Goal: Transaction & Acquisition: Purchase product/service

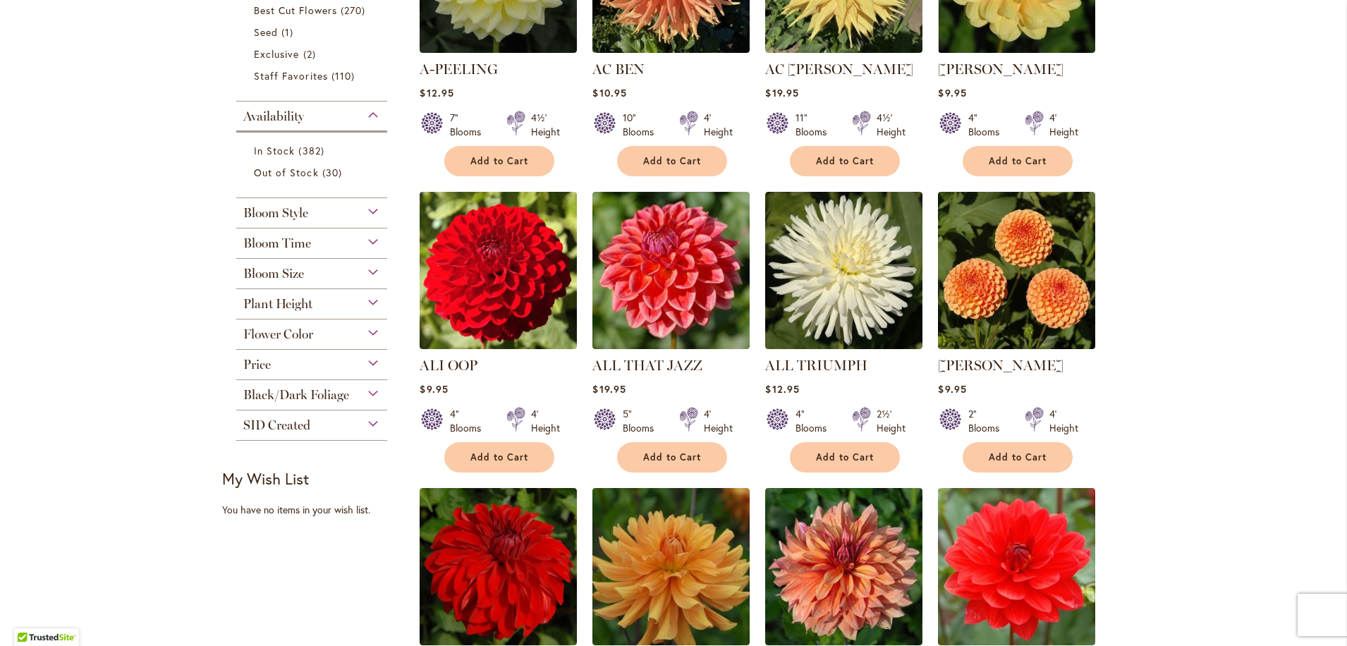
scroll to position [459, 0]
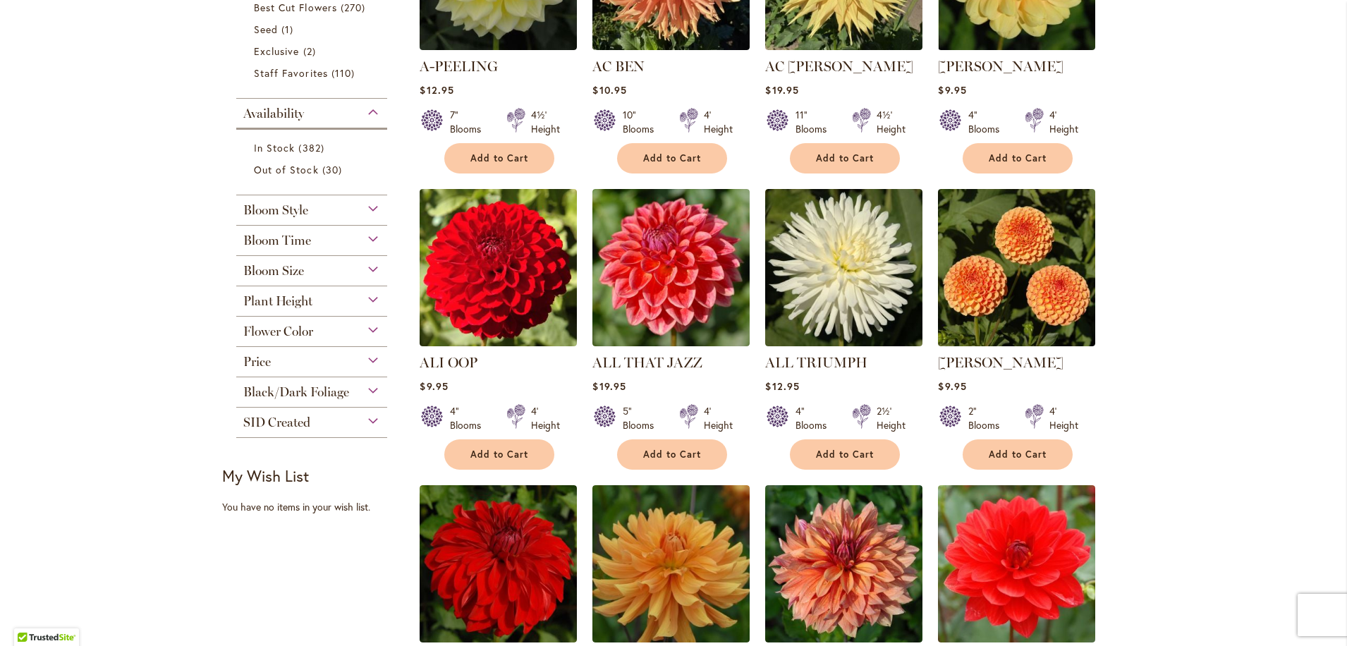
click at [288, 209] on span "Bloom Style" at bounding box center [275, 210] width 65 height 16
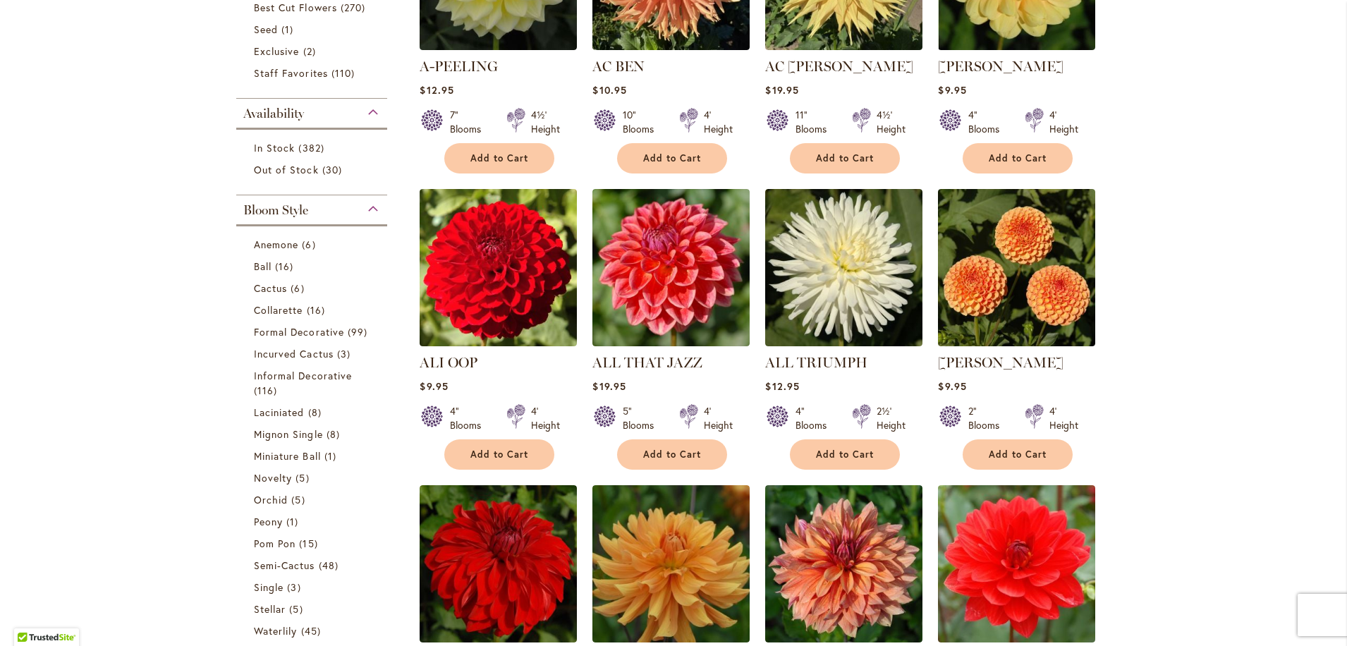
scroll to position [654, 0]
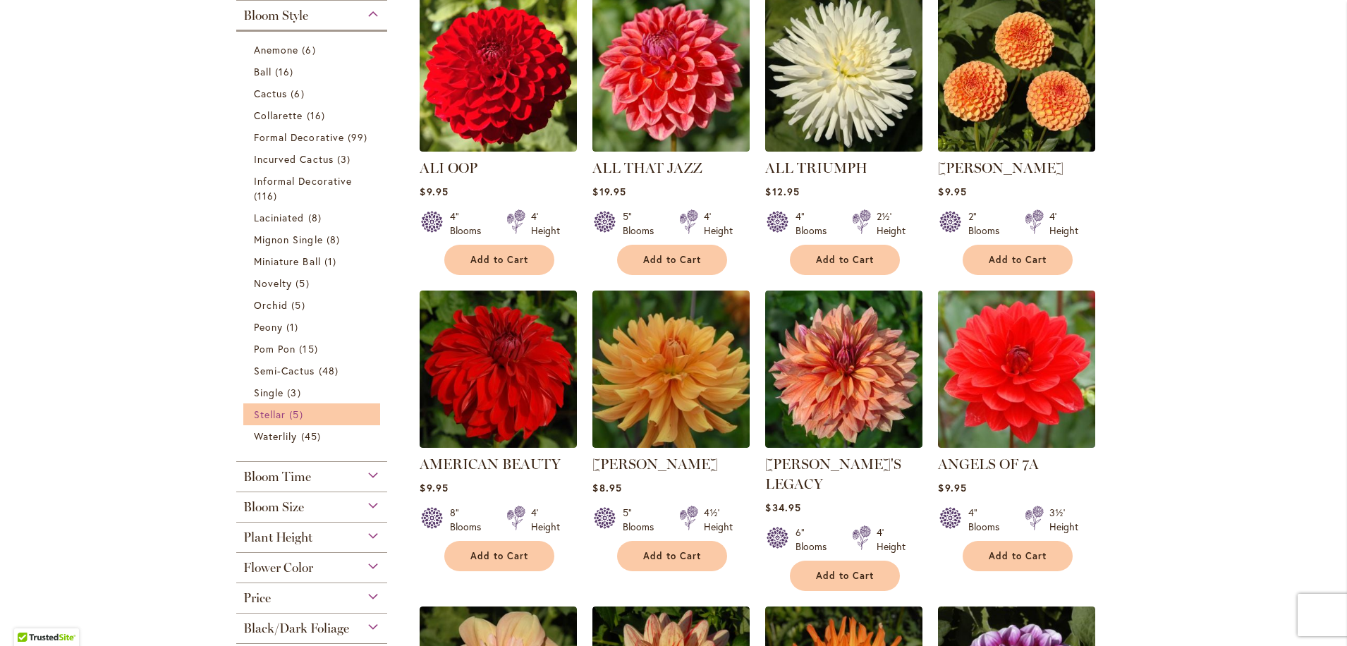
click at [271, 416] on span "Stellar" at bounding box center [270, 414] width 32 height 13
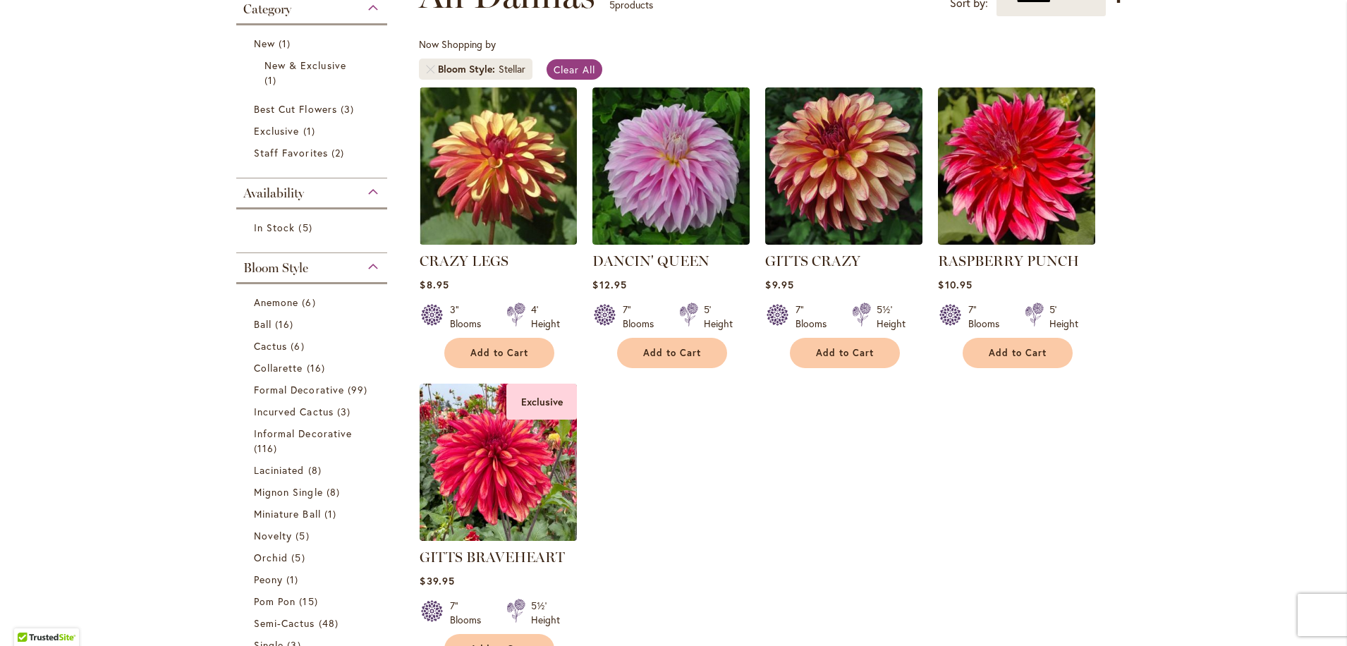
scroll to position [195, 0]
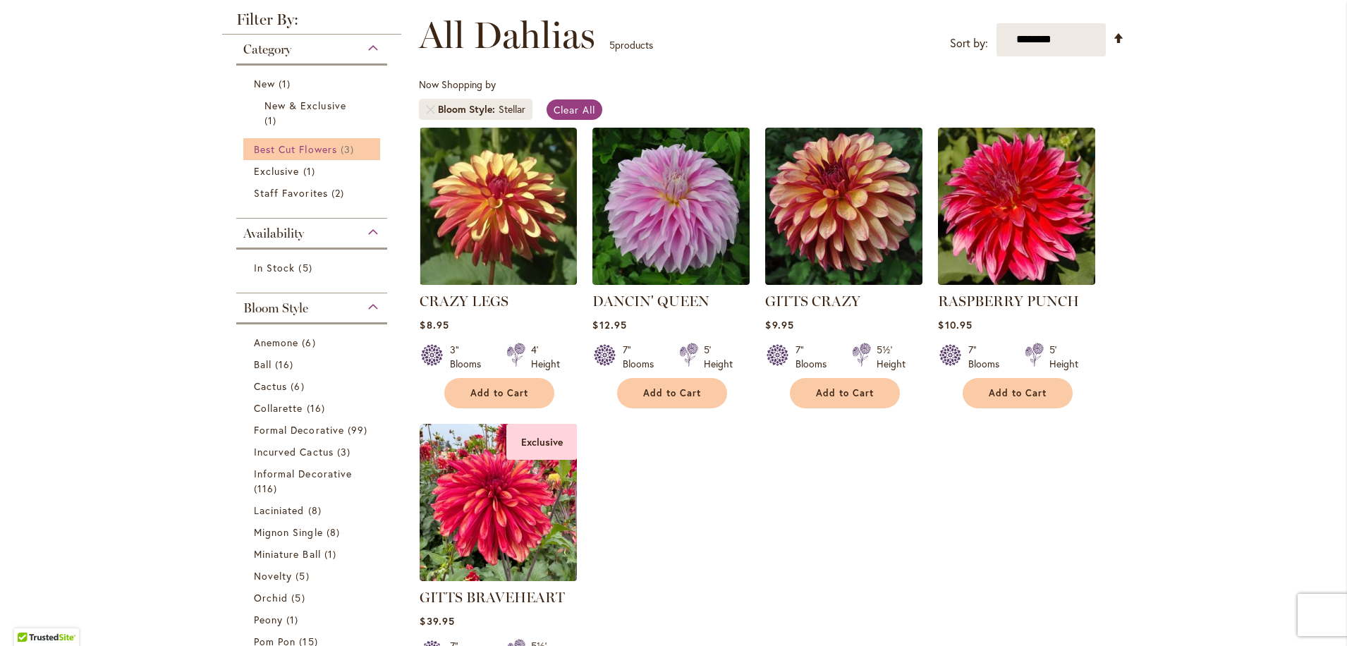
click at [307, 147] on span "Best Cut Flowers" at bounding box center [295, 148] width 83 height 13
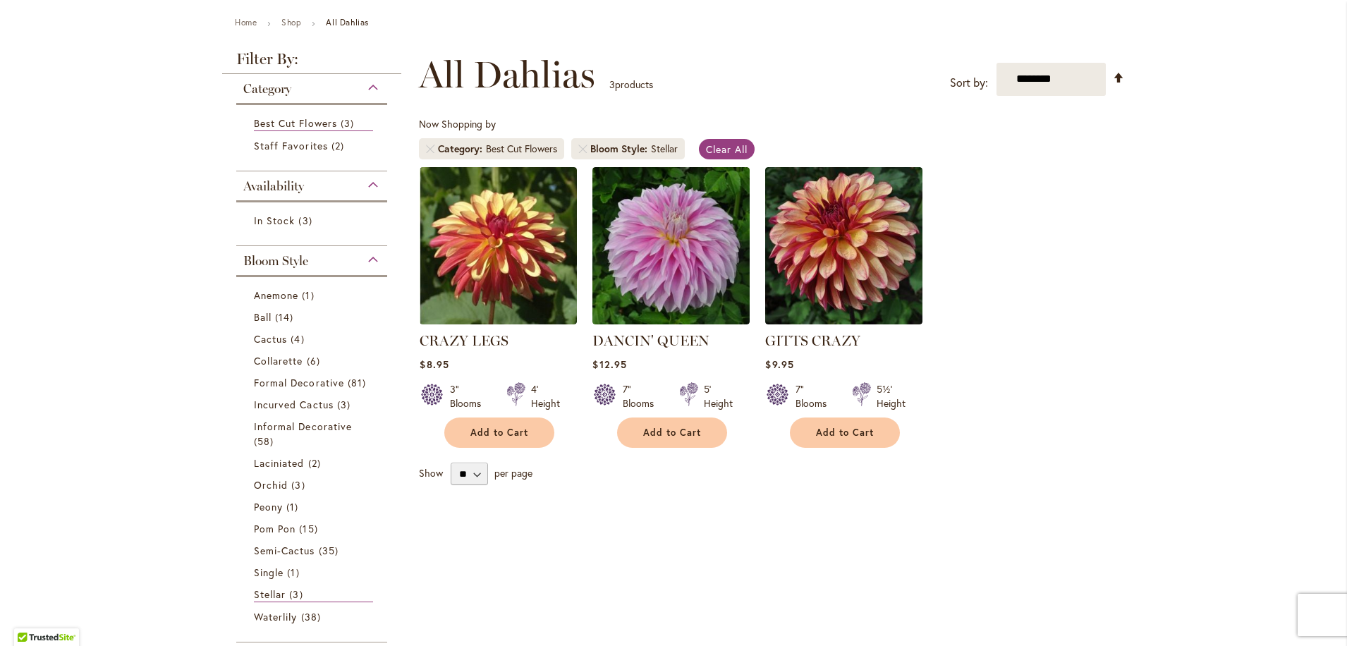
scroll to position [176, 0]
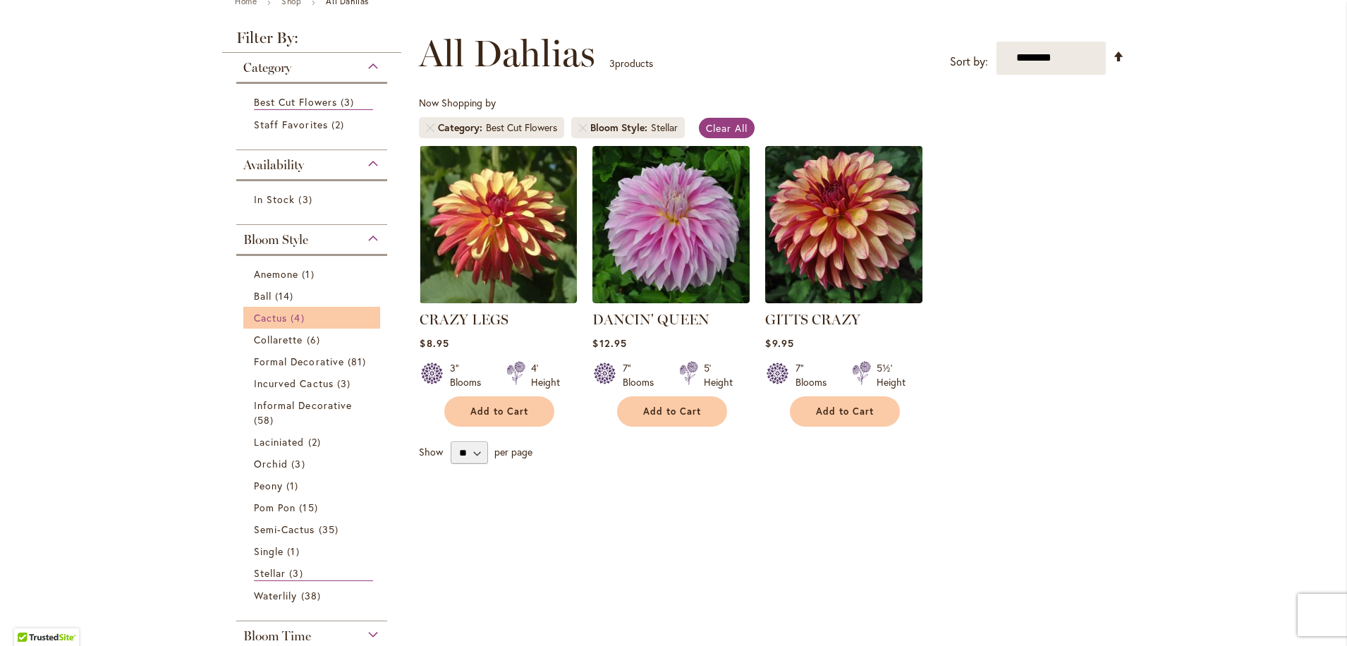
click at [283, 318] on link "Cactus 4 items" at bounding box center [313, 317] width 119 height 15
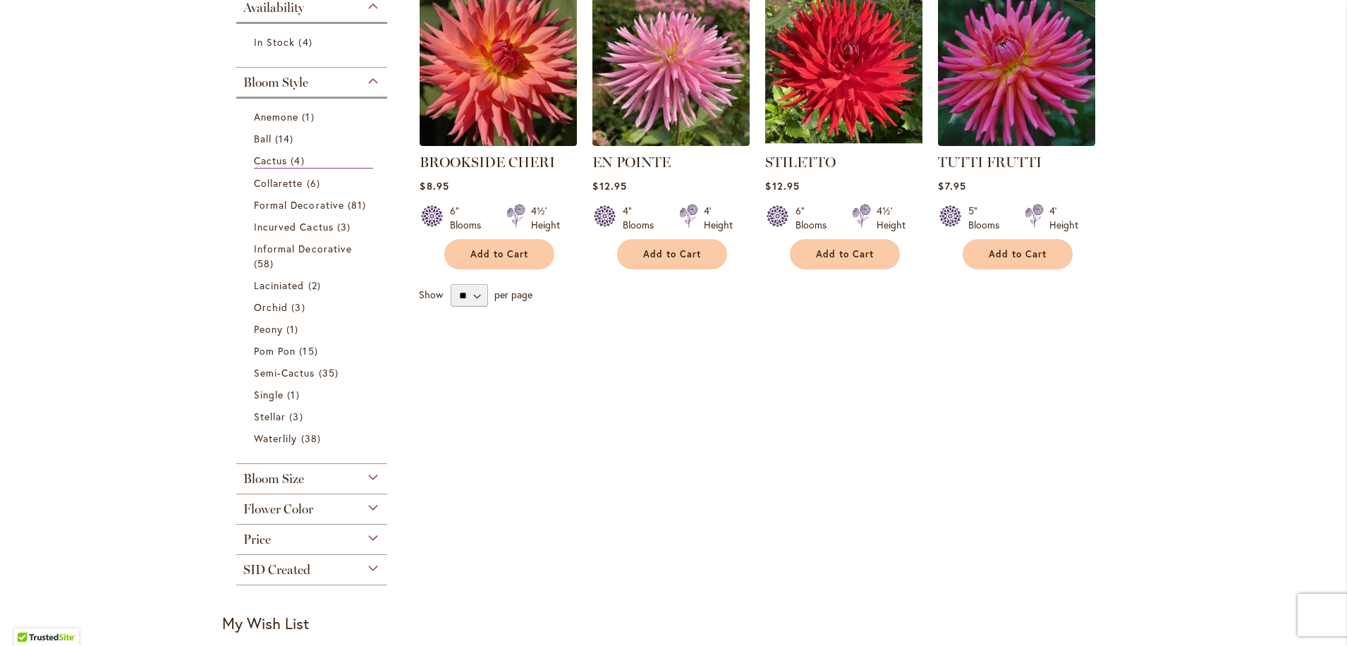
scroll to position [335, 0]
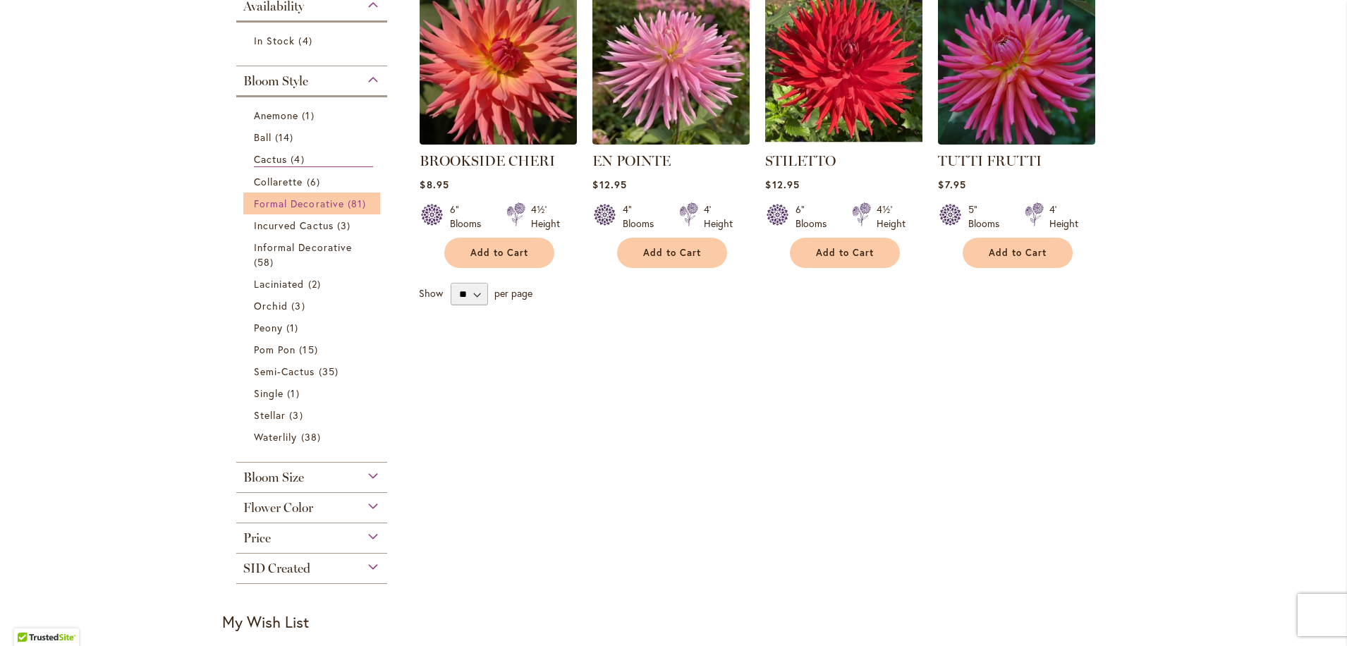
click at [339, 204] on link "Formal Decorative 81 items" at bounding box center [313, 203] width 119 height 15
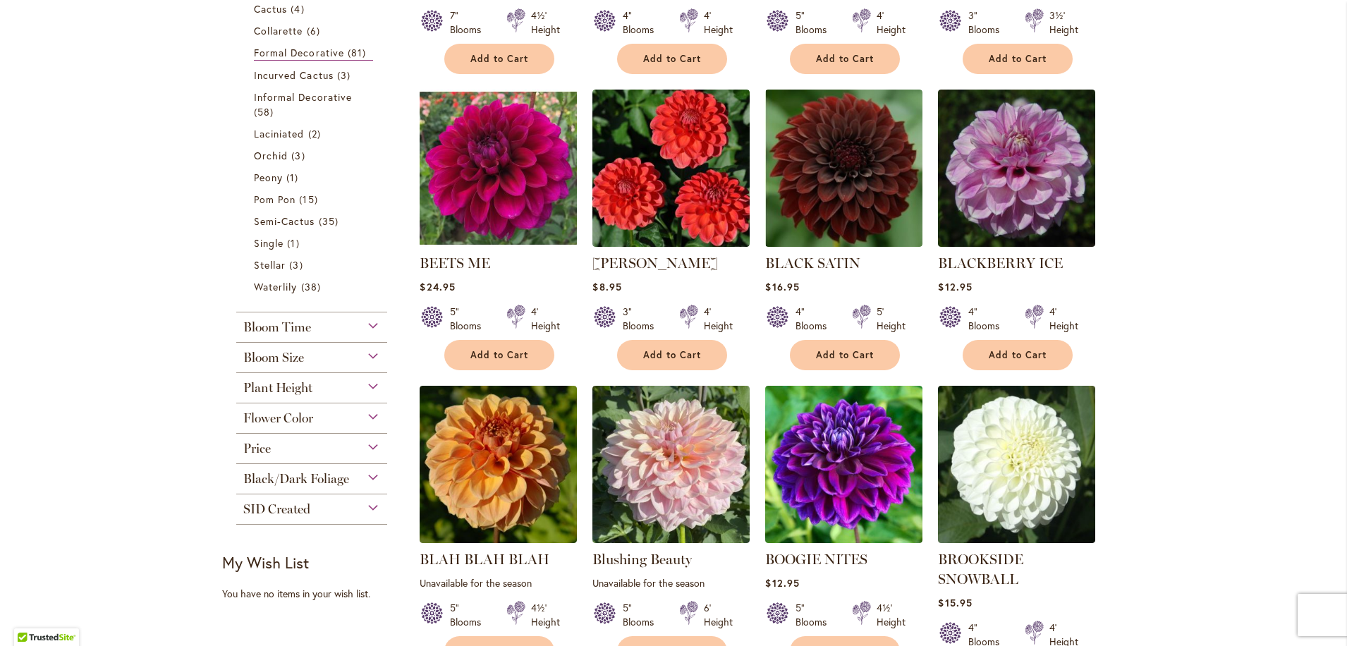
scroll to position [526, 0]
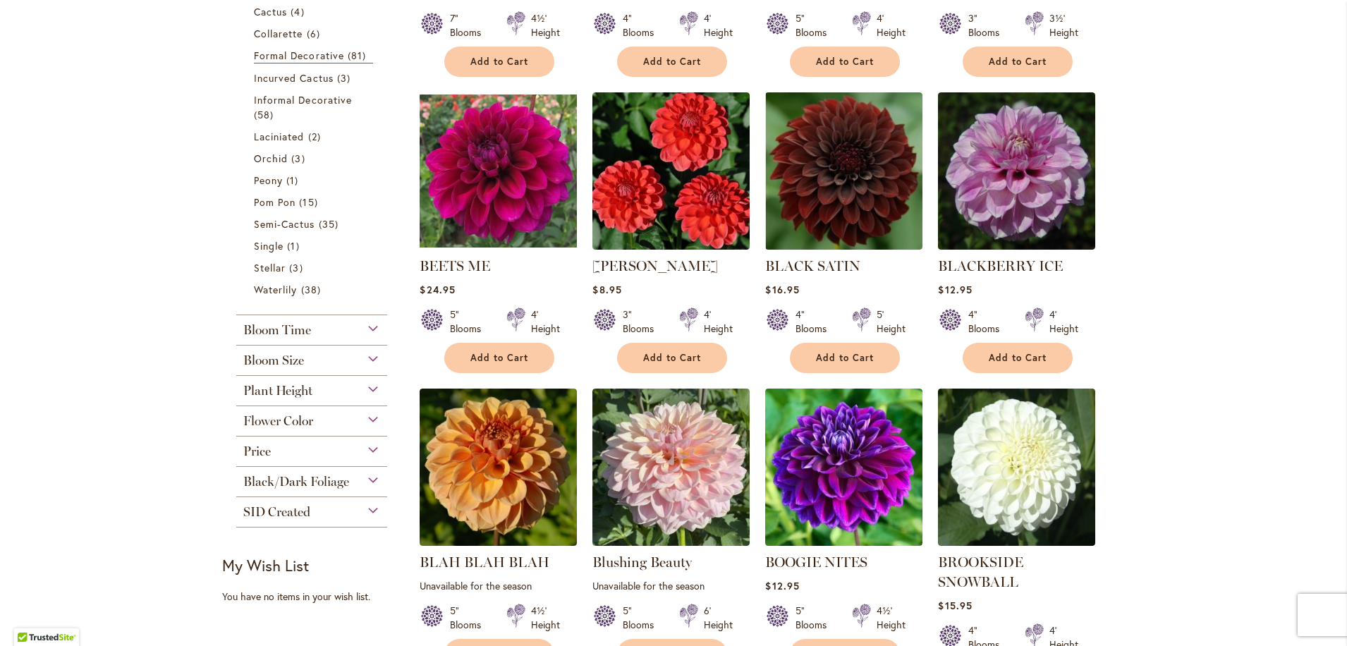
click at [300, 418] on span "Flower Color" at bounding box center [278, 421] width 70 height 16
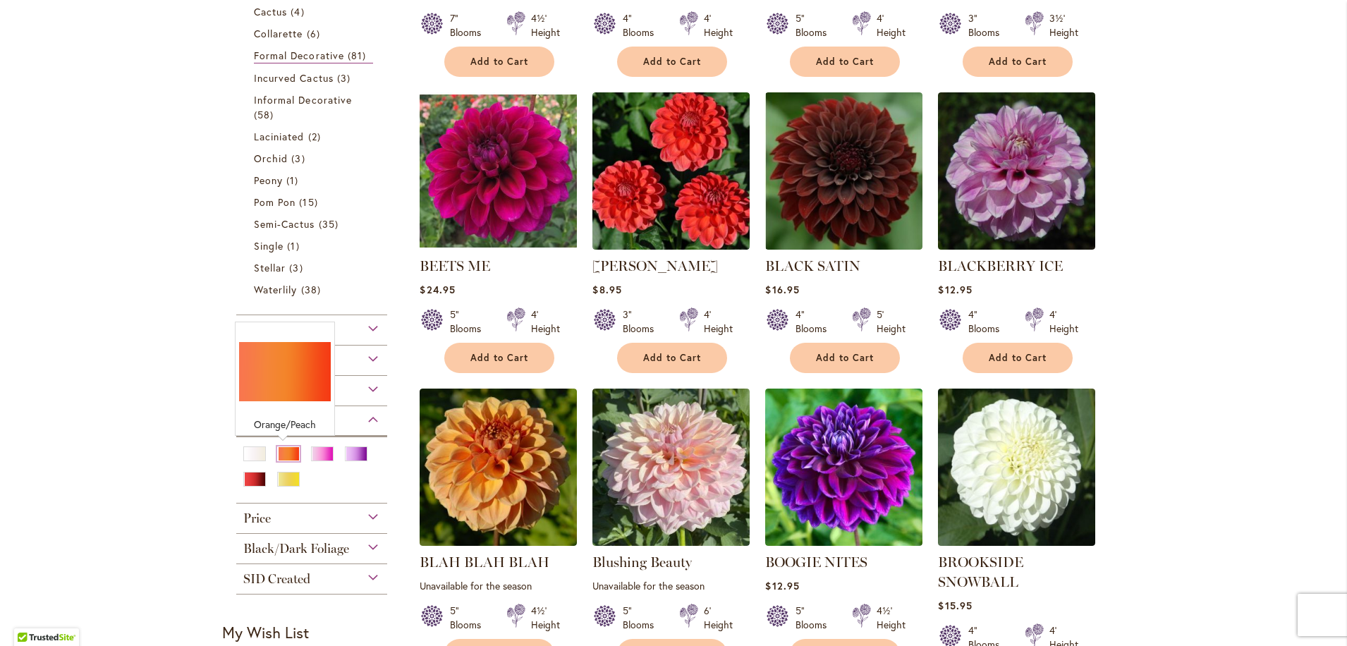
click at [287, 451] on div "Orange/Peach" at bounding box center [288, 453] width 23 height 15
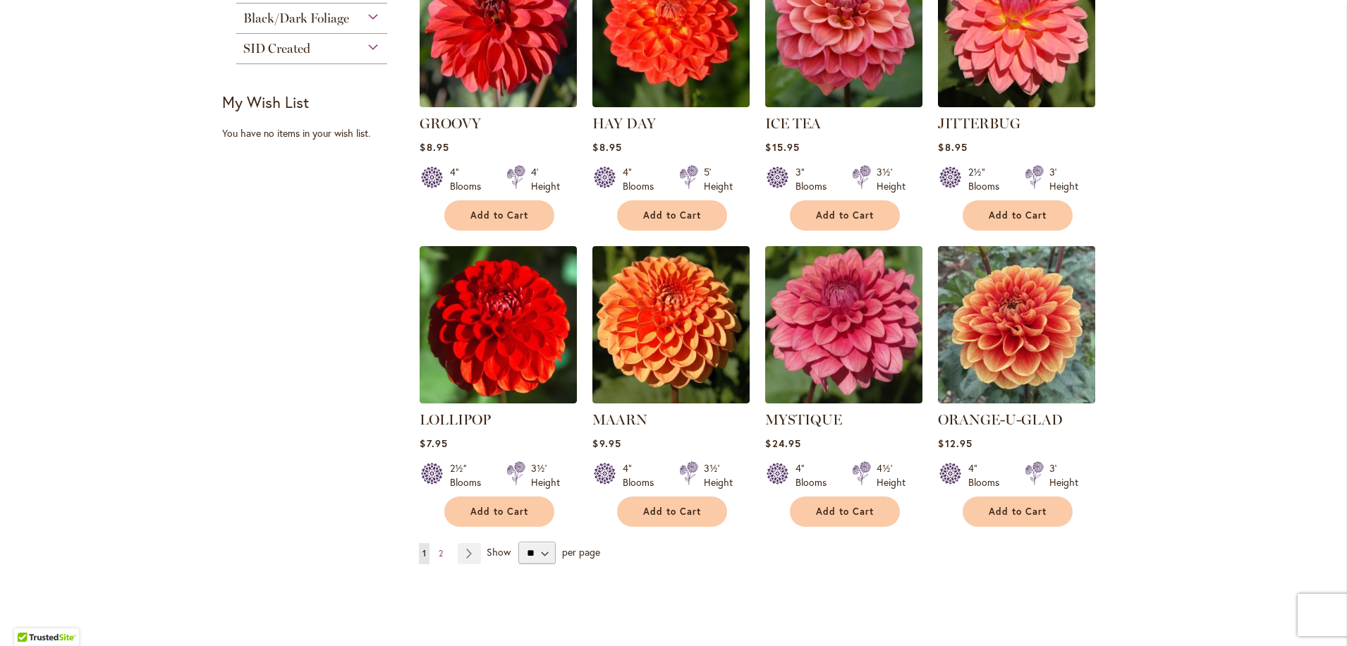
scroll to position [1006, 0]
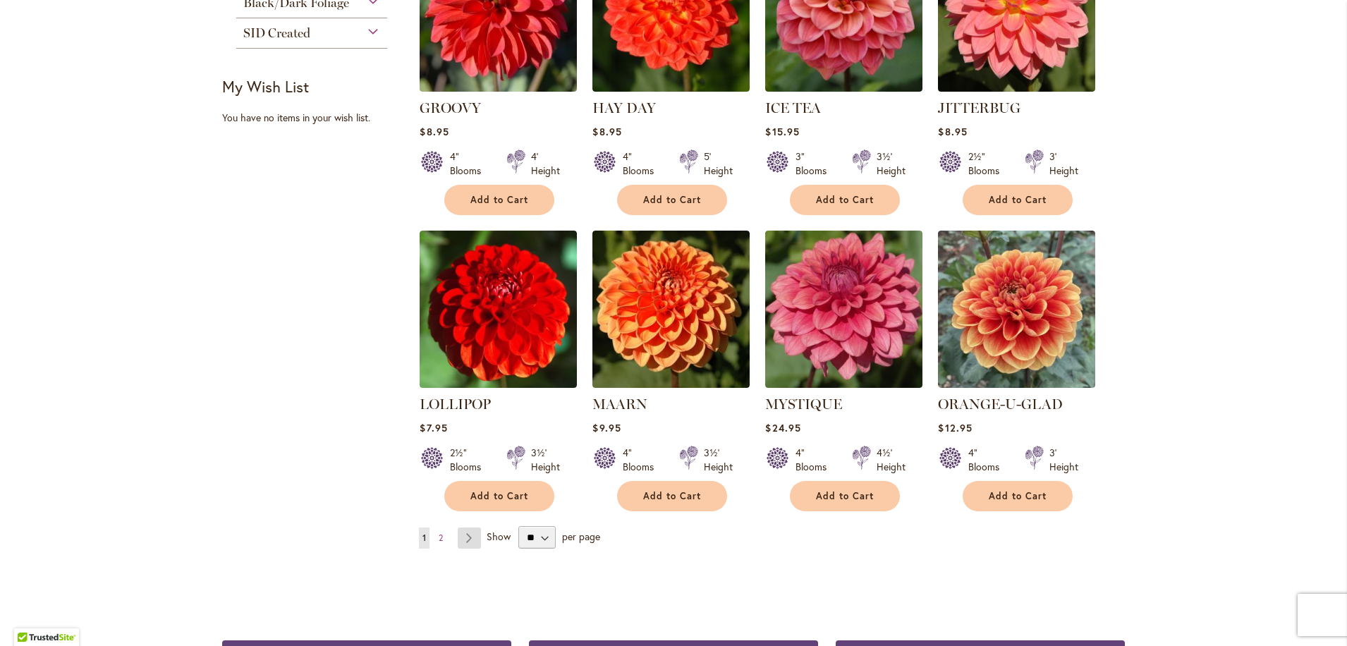
click at [466, 528] on link "Page Next" at bounding box center [469, 538] width 23 height 21
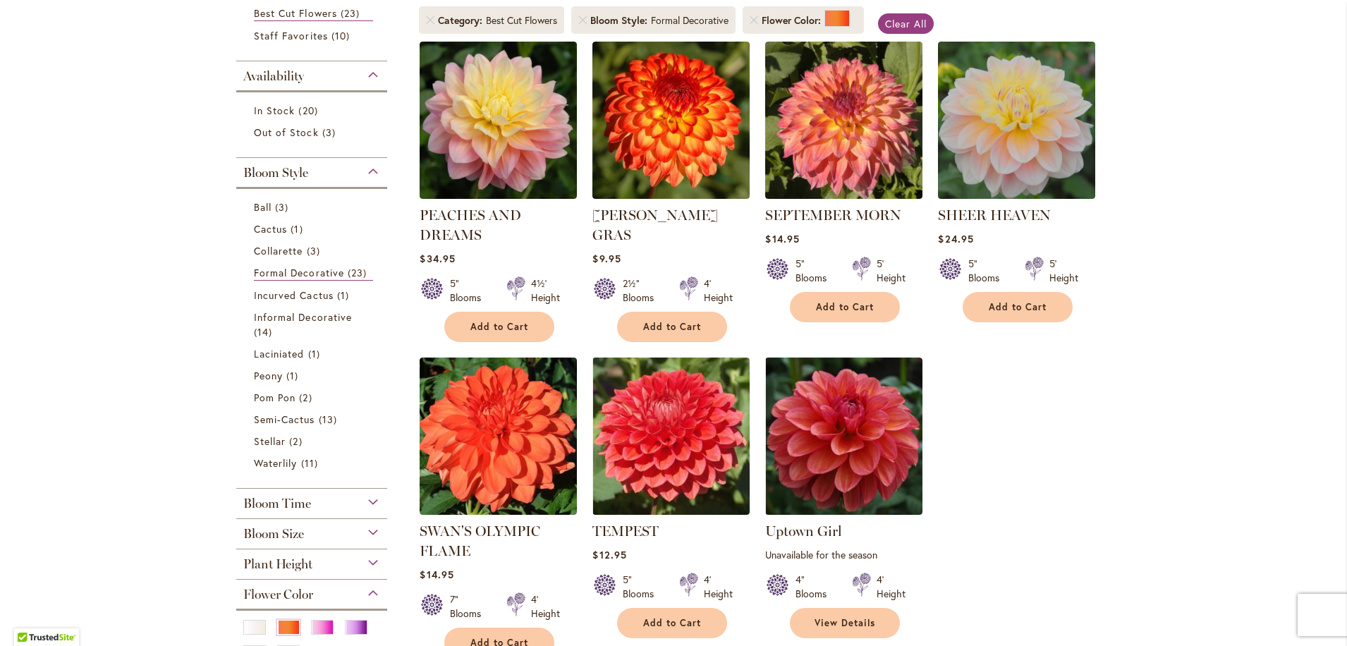
scroll to position [281, 0]
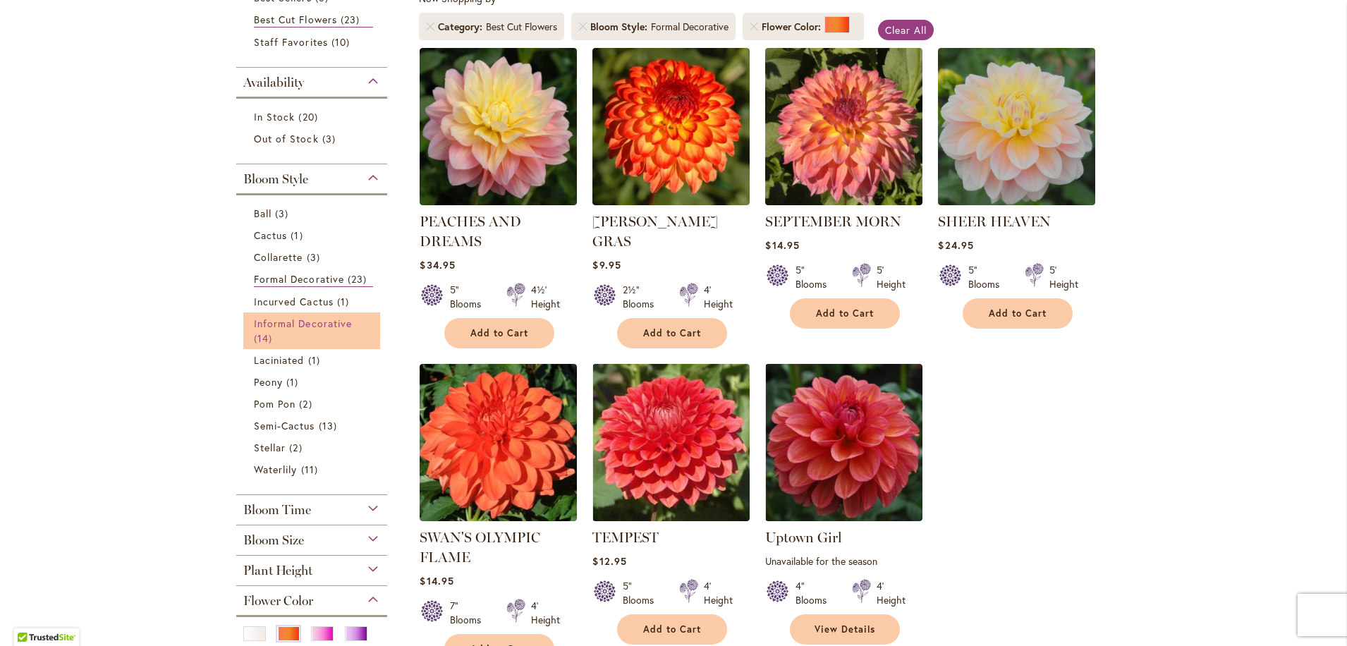
click at [305, 322] on span "Informal Decorative" at bounding box center [303, 323] width 98 height 13
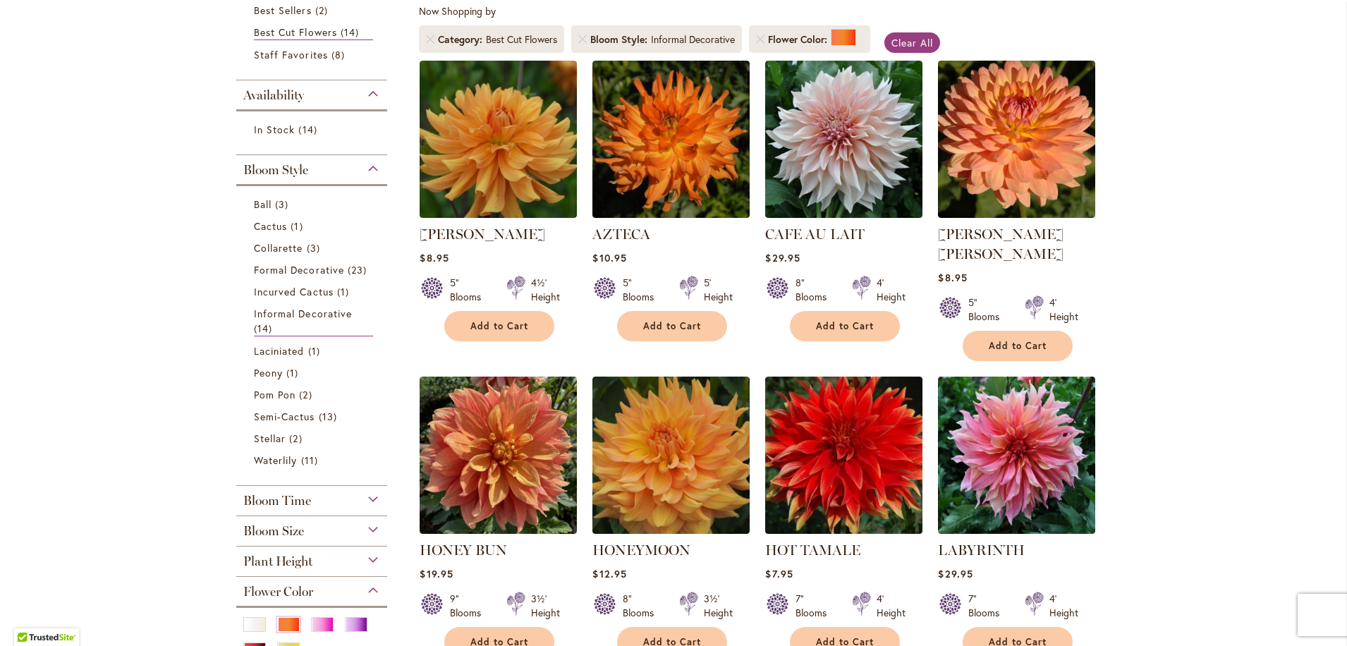
scroll to position [284, 0]
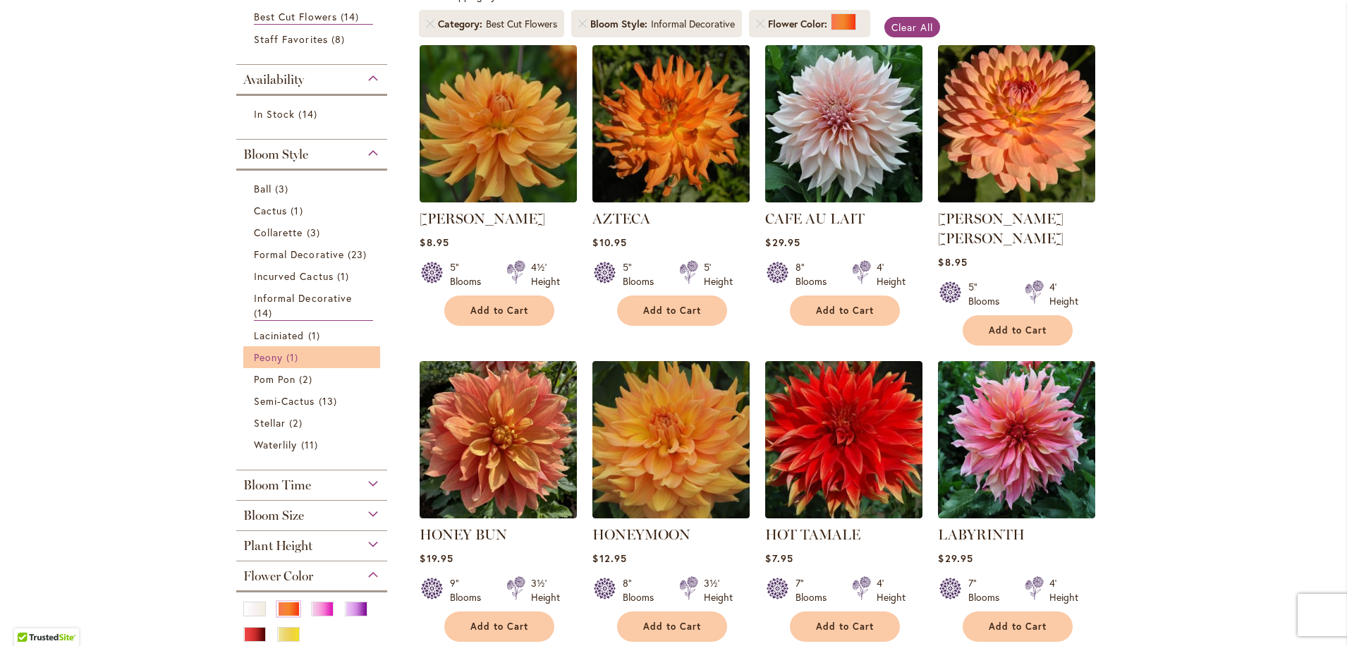
click at [311, 358] on link "Peony 1 item" at bounding box center [313, 357] width 119 height 15
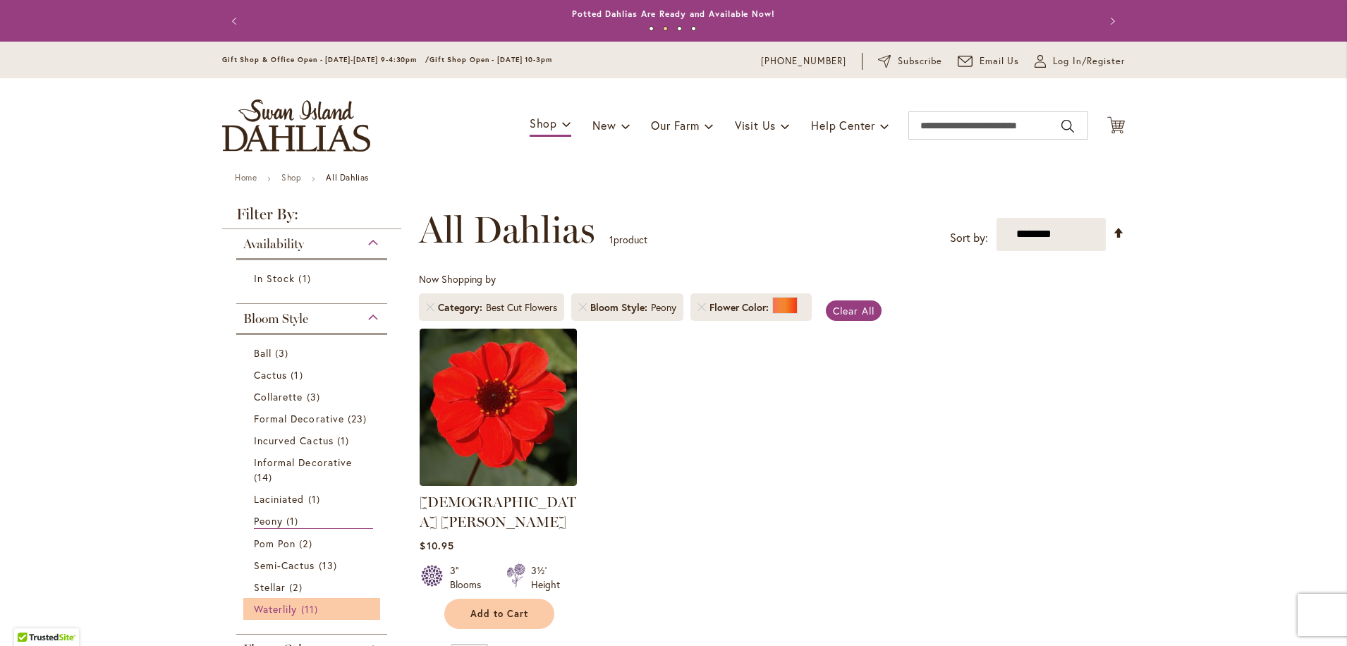
click at [280, 606] on span "Waterlily" at bounding box center [275, 608] width 43 height 13
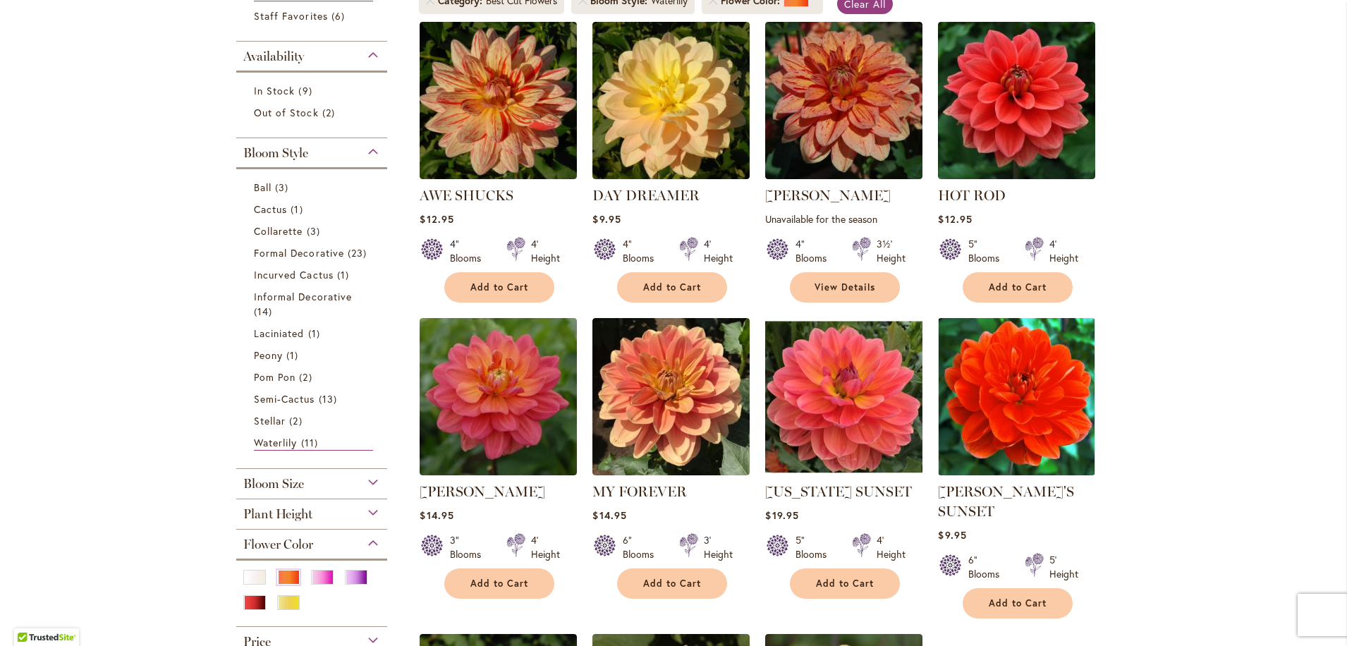
scroll to position [83, 0]
